Goal: Navigation & Orientation: Find specific page/section

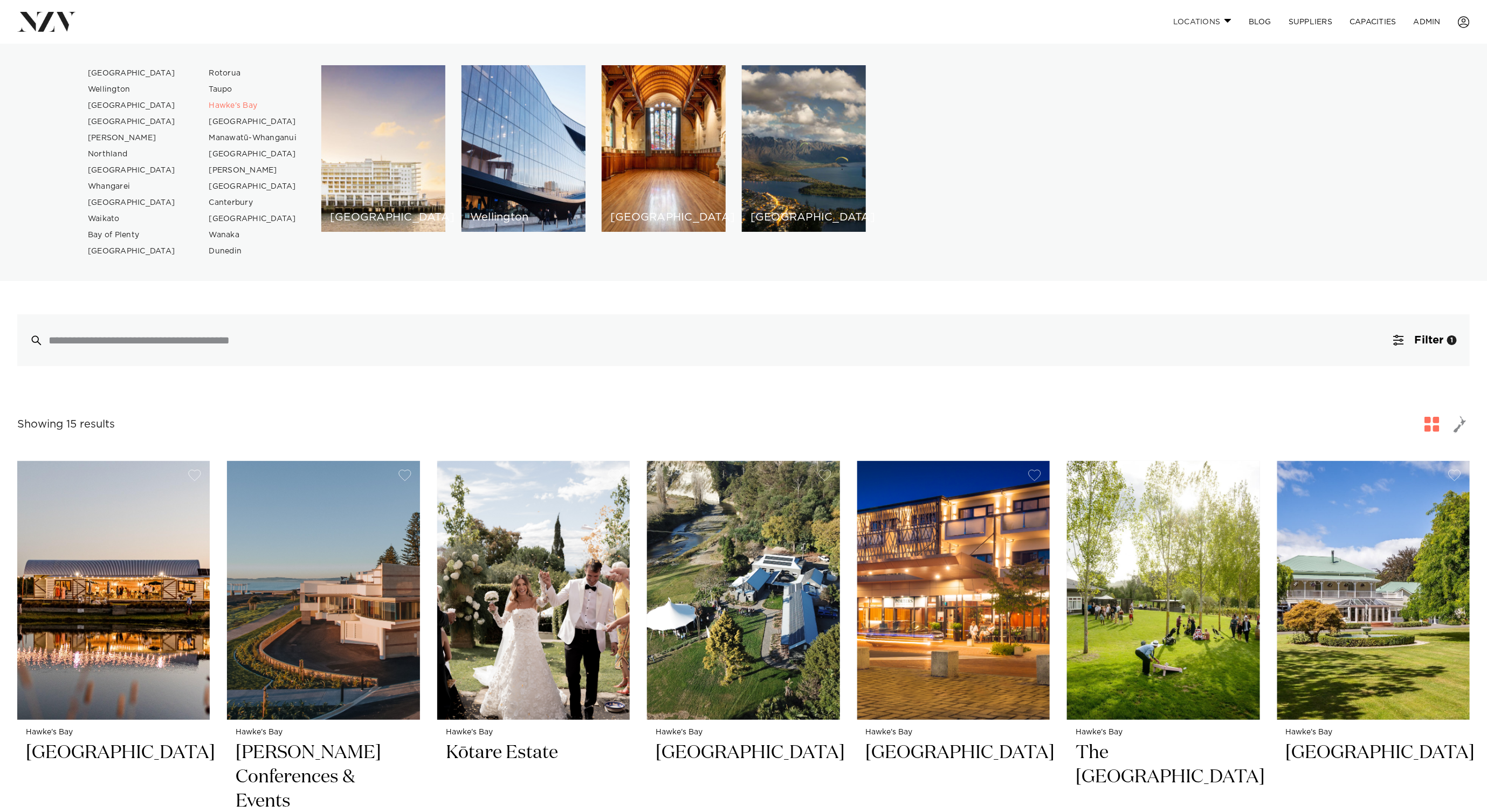
click at [1200, 14] on link "Locations" at bounding box center [1202, 22] width 75 height 23
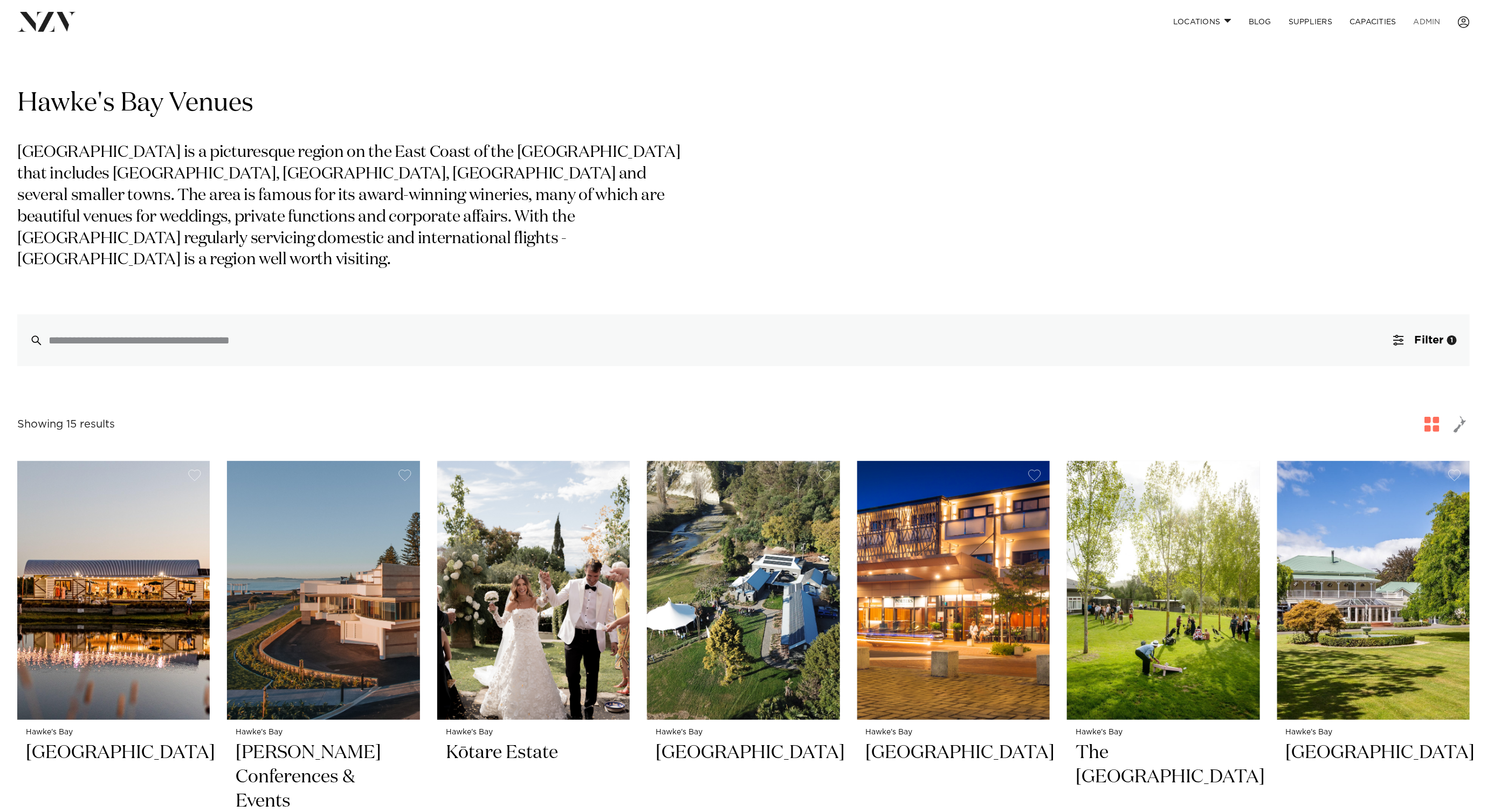
click at [1425, 18] on link "ADMIN" at bounding box center [1427, 22] width 45 height 23
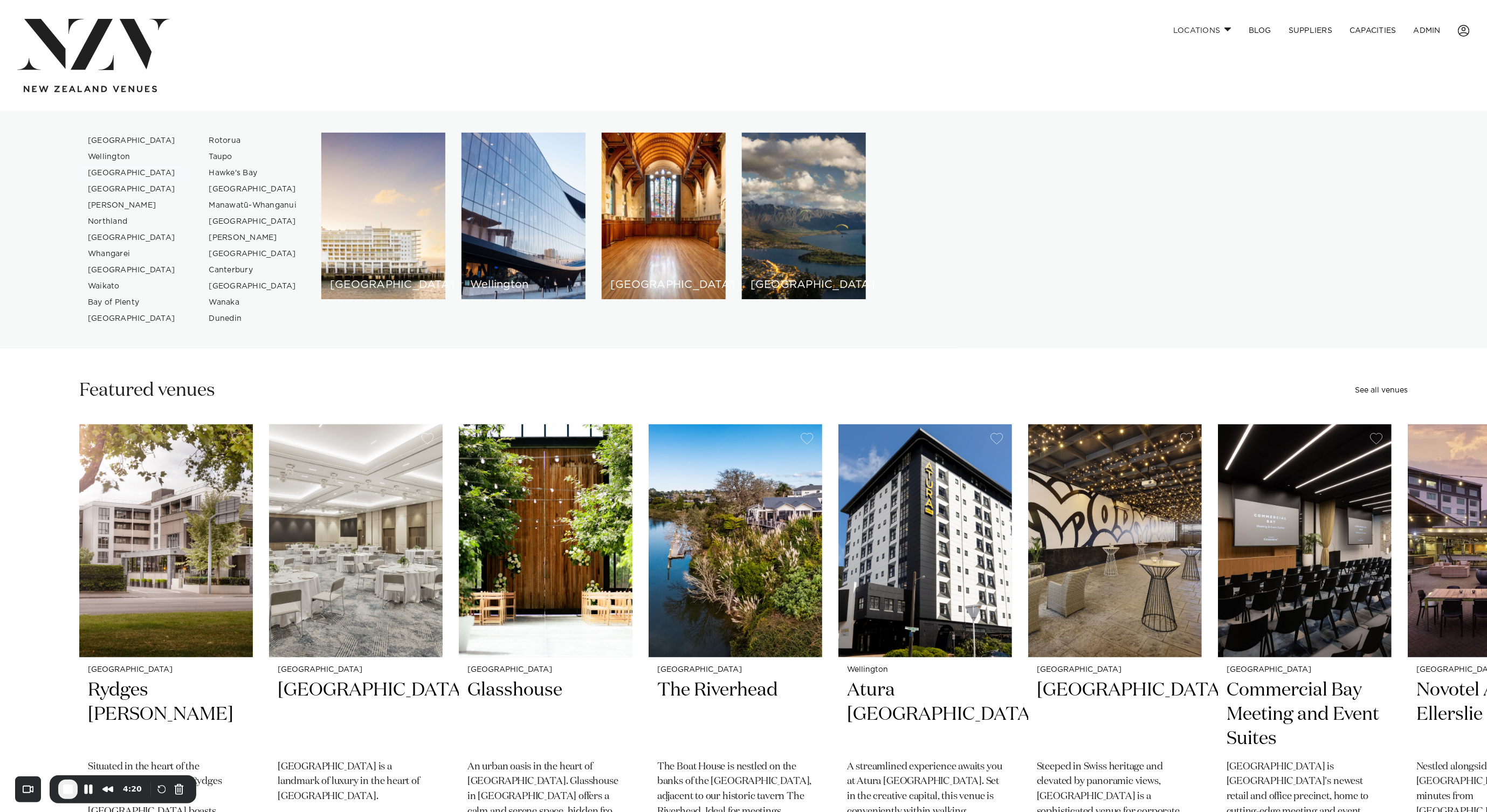
click at [102, 169] on link "[GEOGRAPHIC_DATA]" at bounding box center [132, 173] width 105 height 16
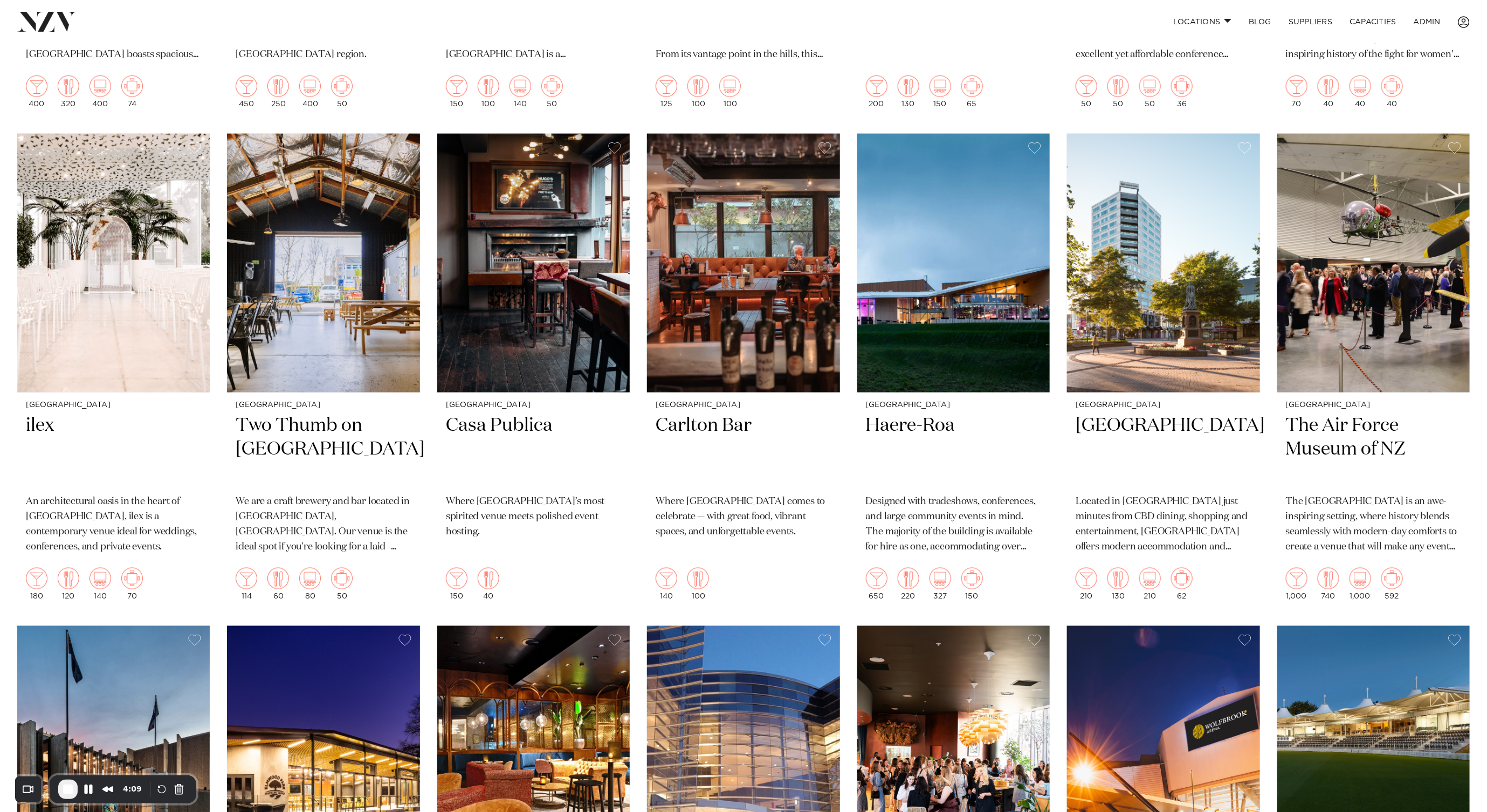
scroll to position [849, 0]
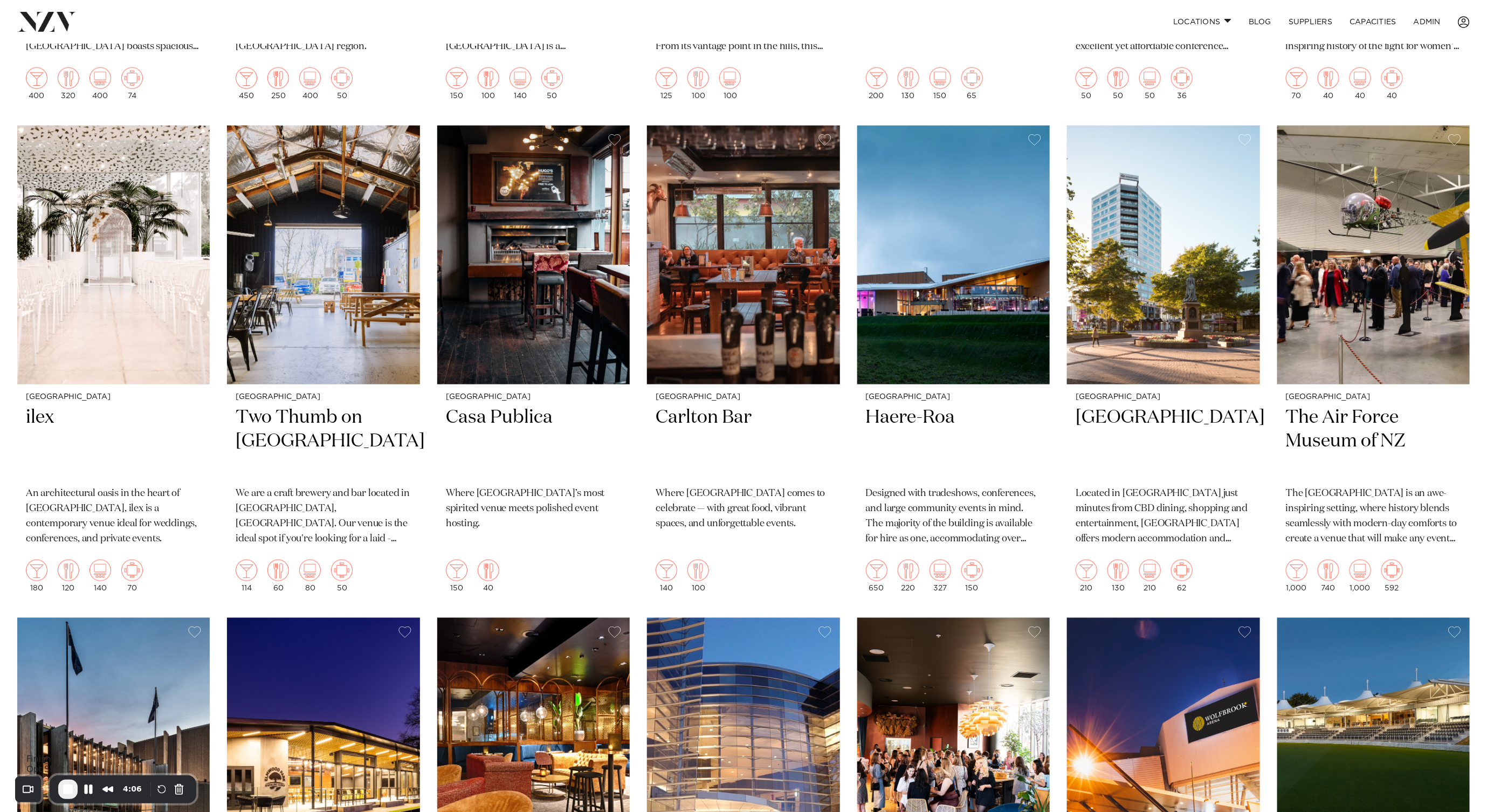
click at [74, 787] on span "End Recording" at bounding box center [68, 789] width 13 height 13
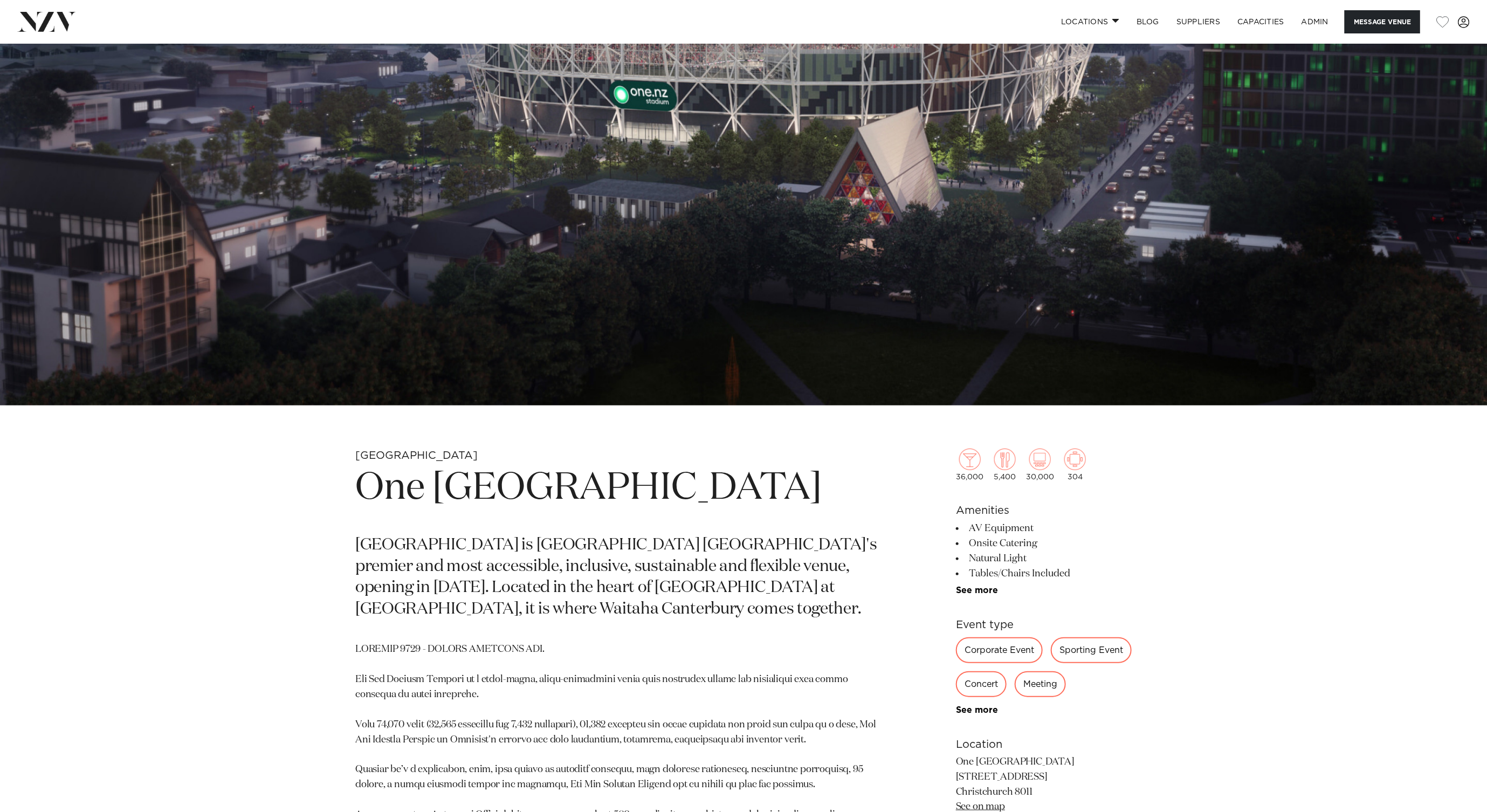
scroll to position [352, 0]
